Goal: Communication & Community: Answer question/provide support

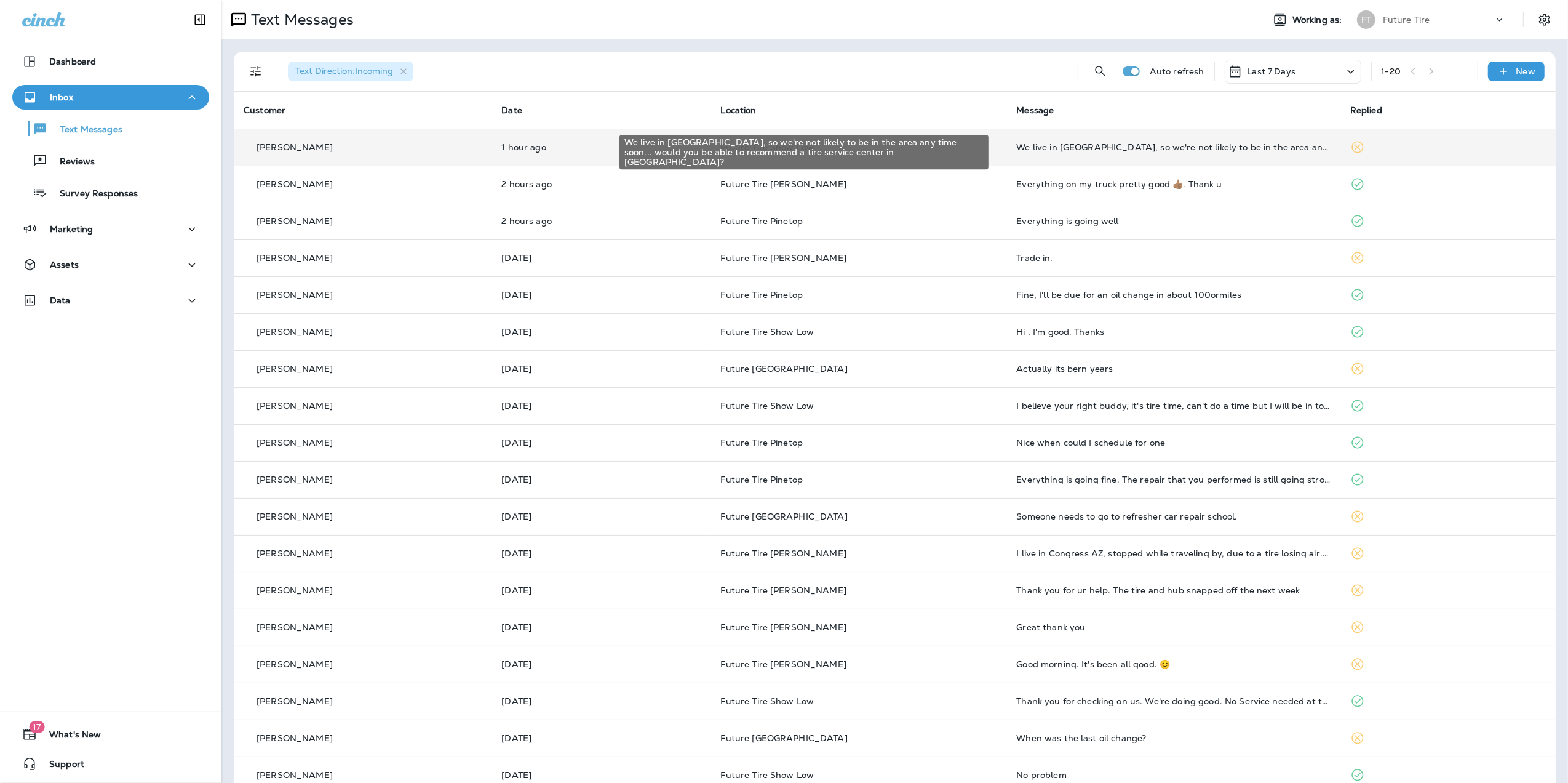
click at [1141, 146] on div "We live in [GEOGRAPHIC_DATA], so we're not likely to be in the area any time so…" at bounding box center [1173, 146] width 314 height 10
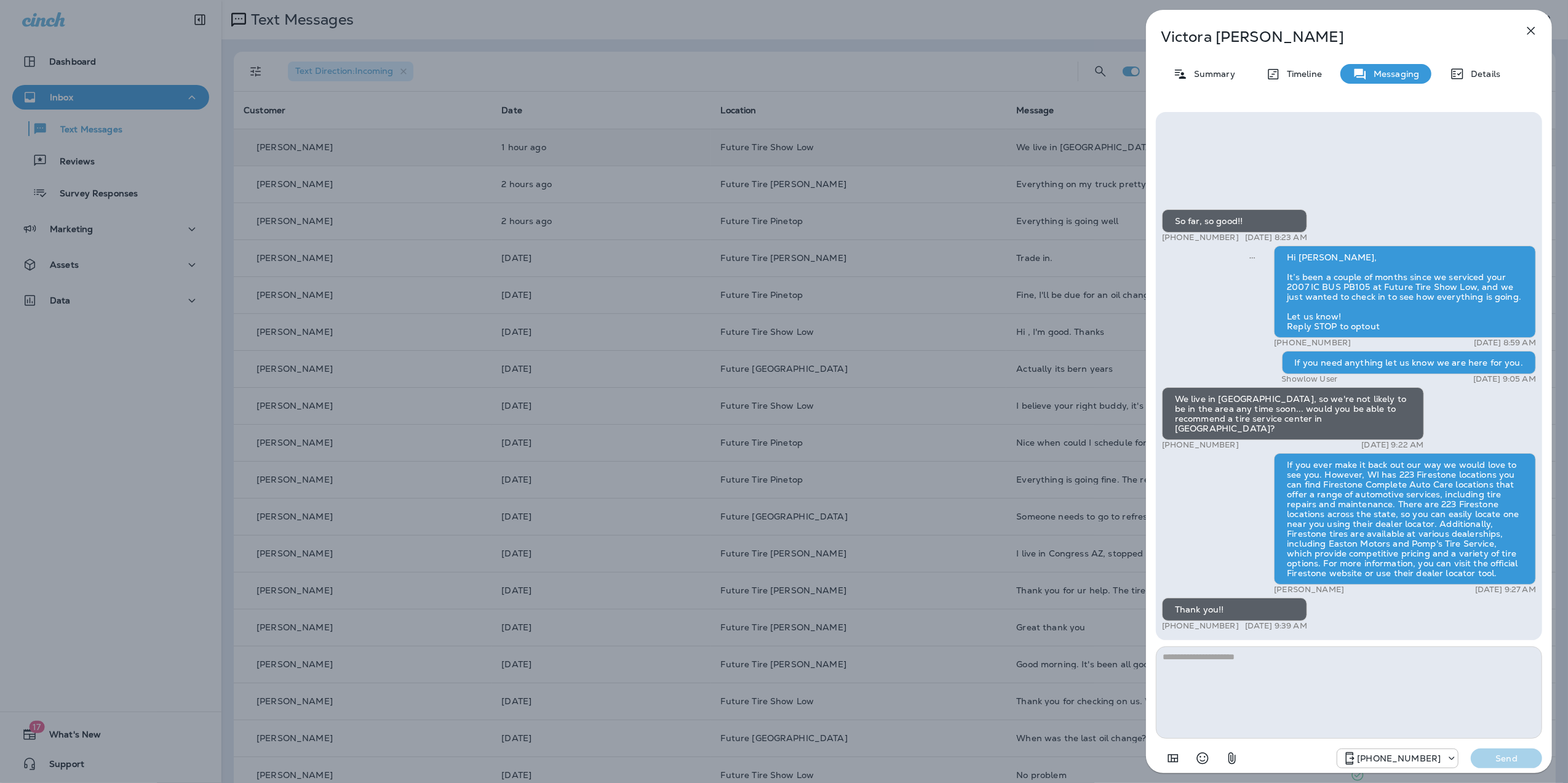
click at [959, 69] on div "[PERSON_NAME] Summary Timeline Messaging Details So far, so good!! +1 (952) 594…" at bounding box center [784, 391] width 1568 height 783
